Goal: Find specific page/section: Find specific page/section

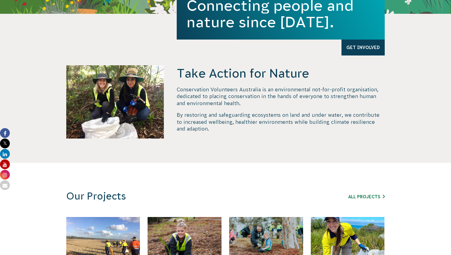
scroll to position [240, 0]
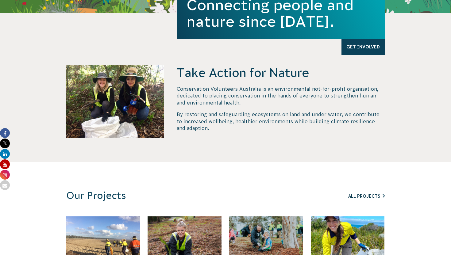
click at [365, 197] on link "All Projects" at bounding box center [366, 196] width 36 height 5
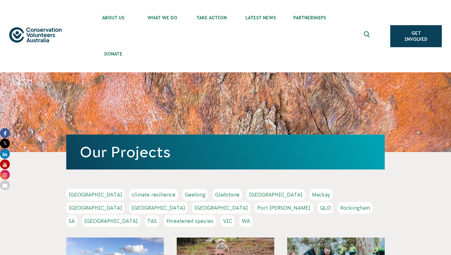
click at [187, 202] on link "NSW" at bounding box center [158, 208] width 58 height 12
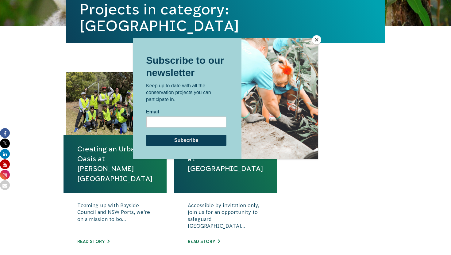
scroll to position [201, 0]
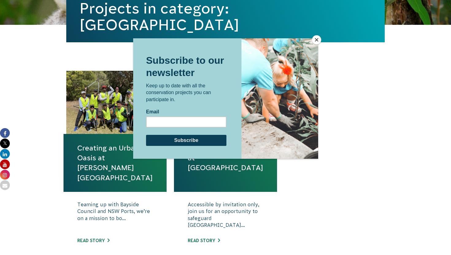
click at [315, 38] on button "Close" at bounding box center [316, 39] width 9 height 9
